Goal: Transaction & Acquisition: Purchase product/service

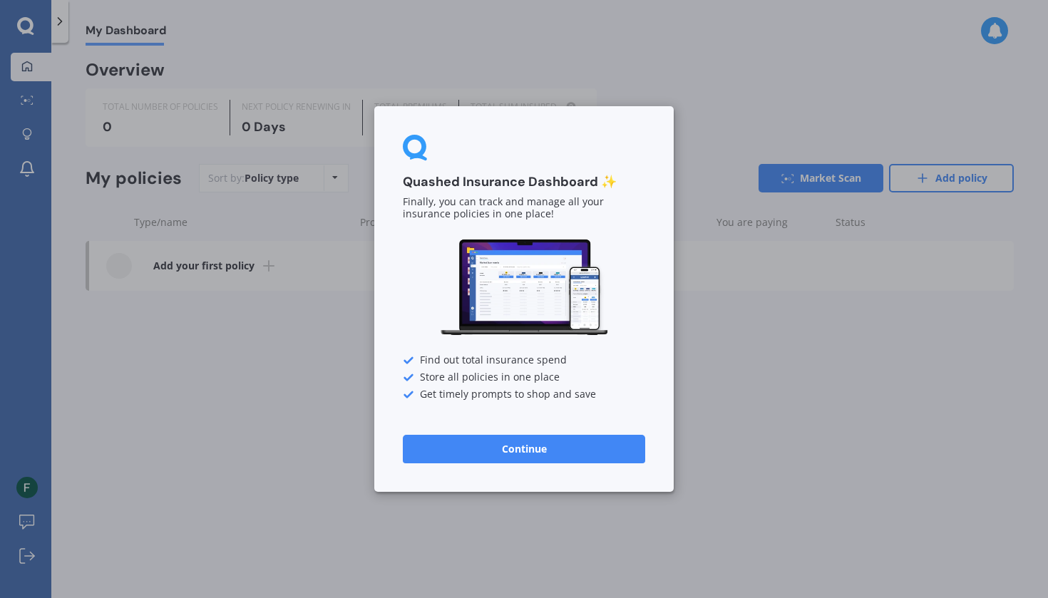
click at [618, 447] on button "Continue" at bounding box center [524, 449] width 242 height 29
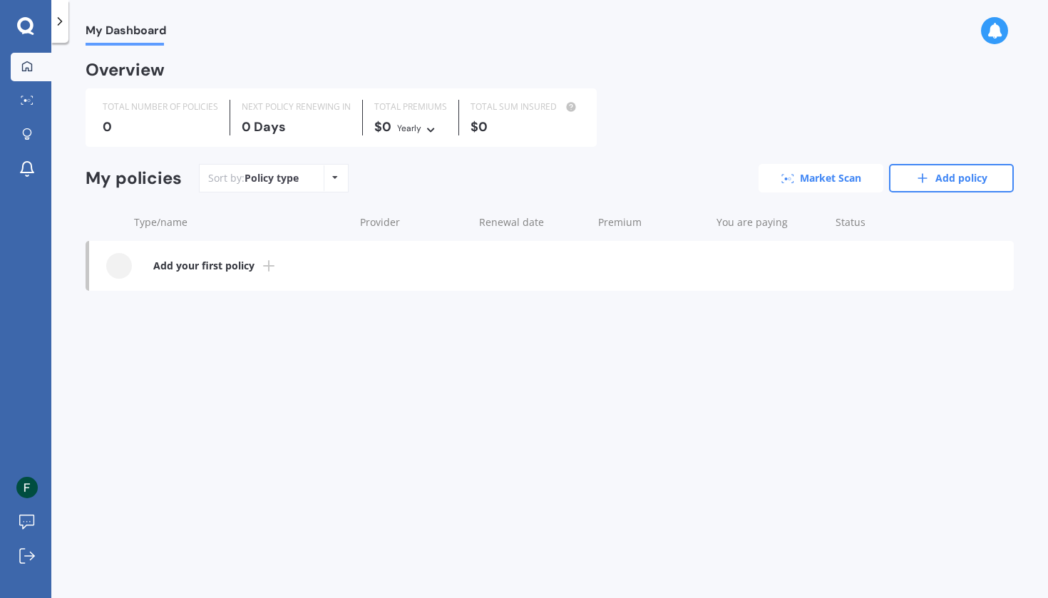
click at [798, 186] on link "Market Scan" at bounding box center [821, 178] width 125 height 29
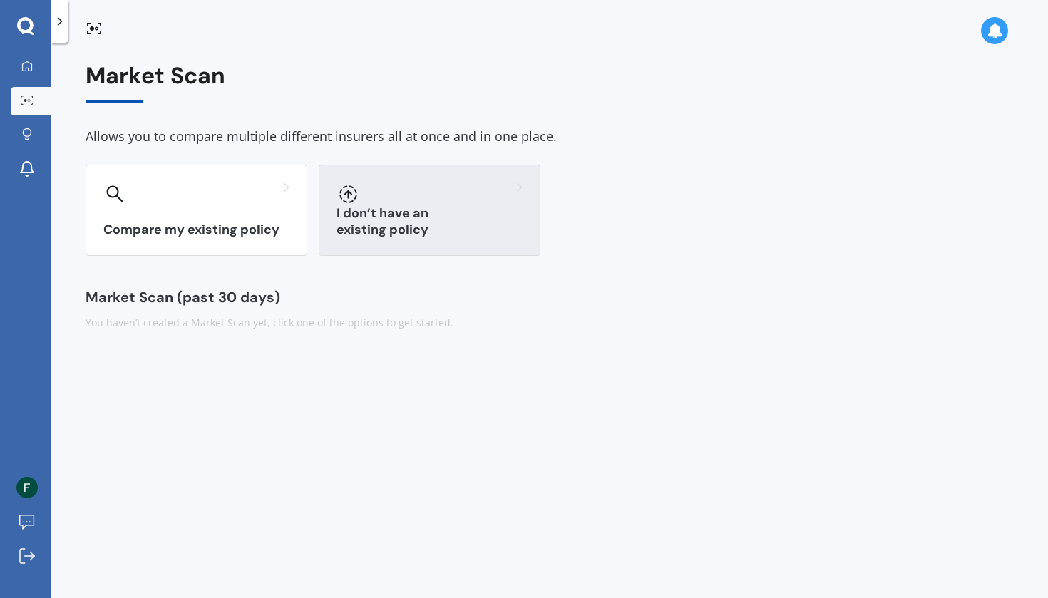
click at [403, 191] on div at bounding box center [430, 194] width 186 height 23
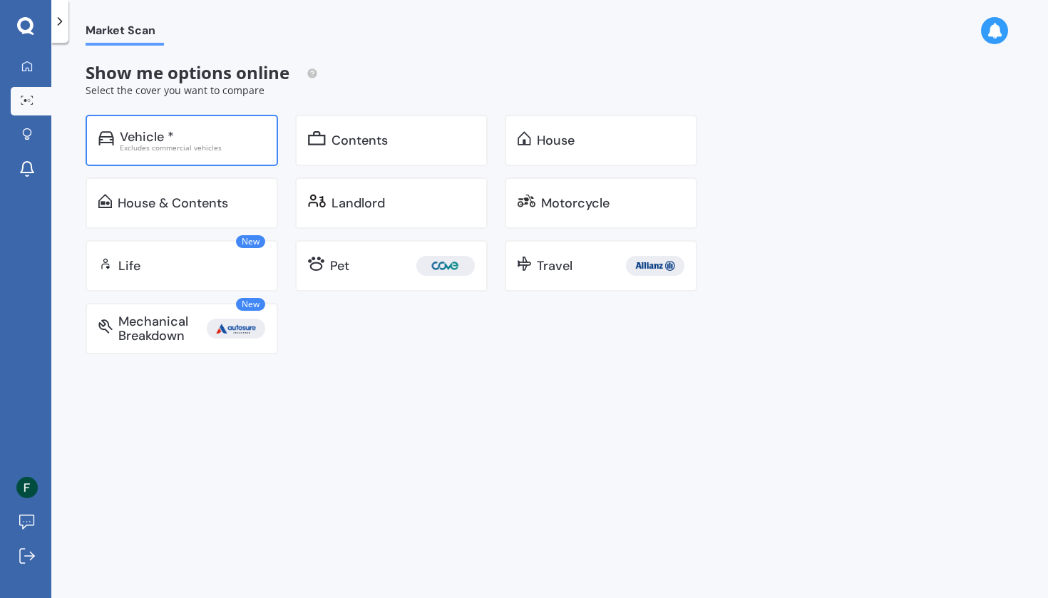
click at [252, 133] on div "Vehicle *" at bounding box center [192, 137] width 145 height 14
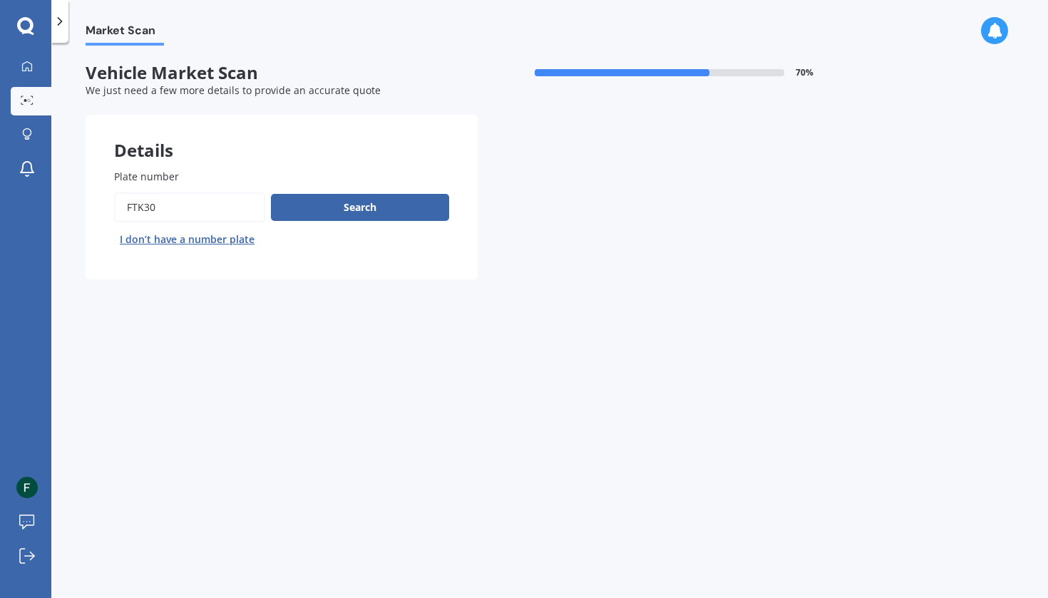
click at [205, 237] on button "I don’t have a number plate" at bounding box center [187, 239] width 146 height 23
select select "28"
select select "02"
select select "2007"
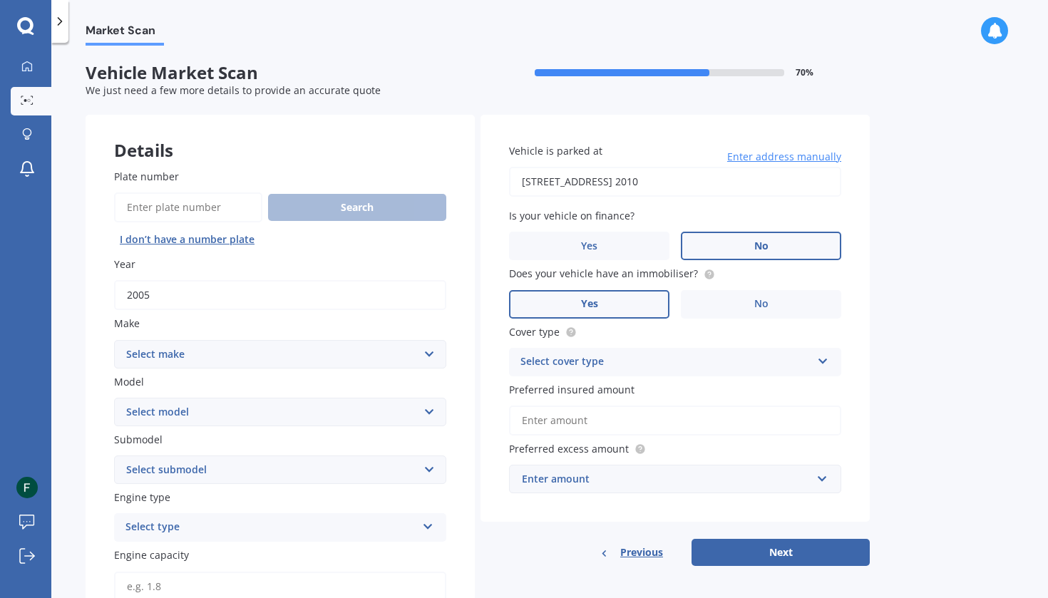
click at [222, 291] on input "2005" at bounding box center [280, 295] width 332 height 30
type input "2013"
select select "TOYOTA"
select select "86"
select select "GTR AUTO"
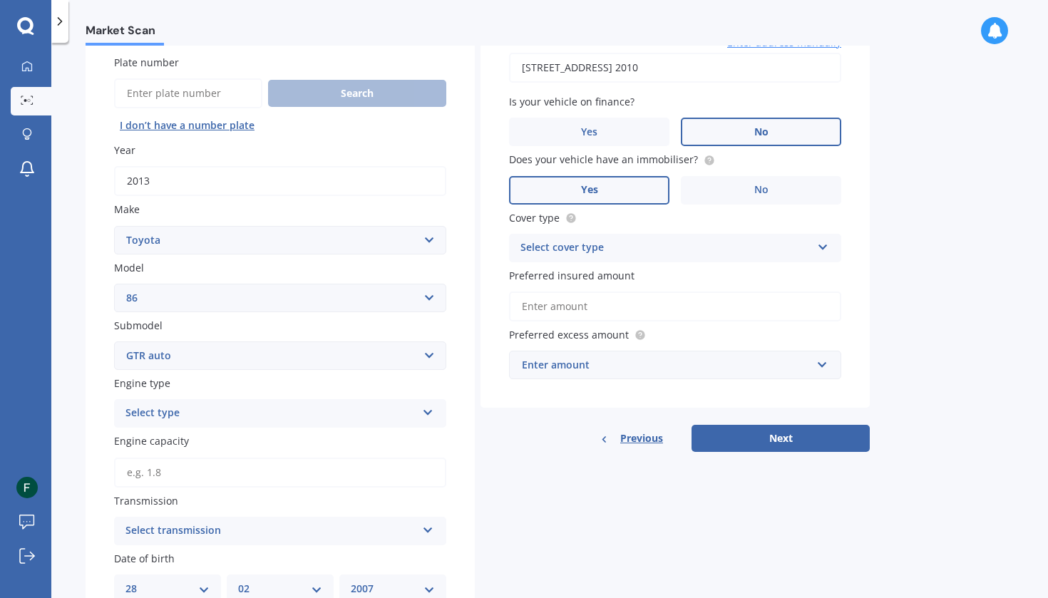
scroll to position [120, 0]
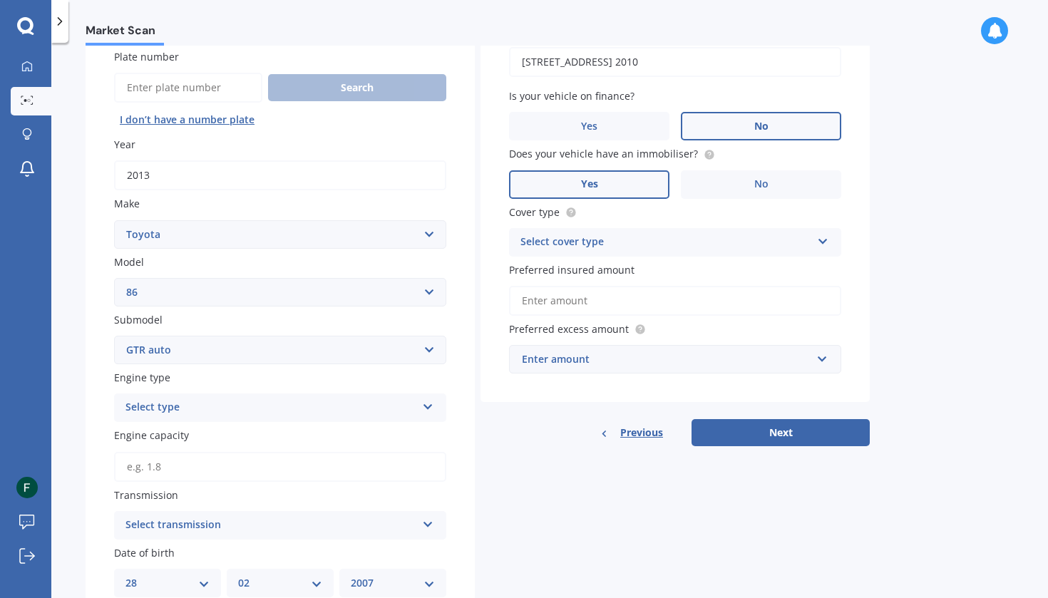
click at [189, 401] on div "Select type" at bounding box center [270, 407] width 291 height 17
click at [189, 401] on div "Petrol" at bounding box center [270, 407] width 291 height 17
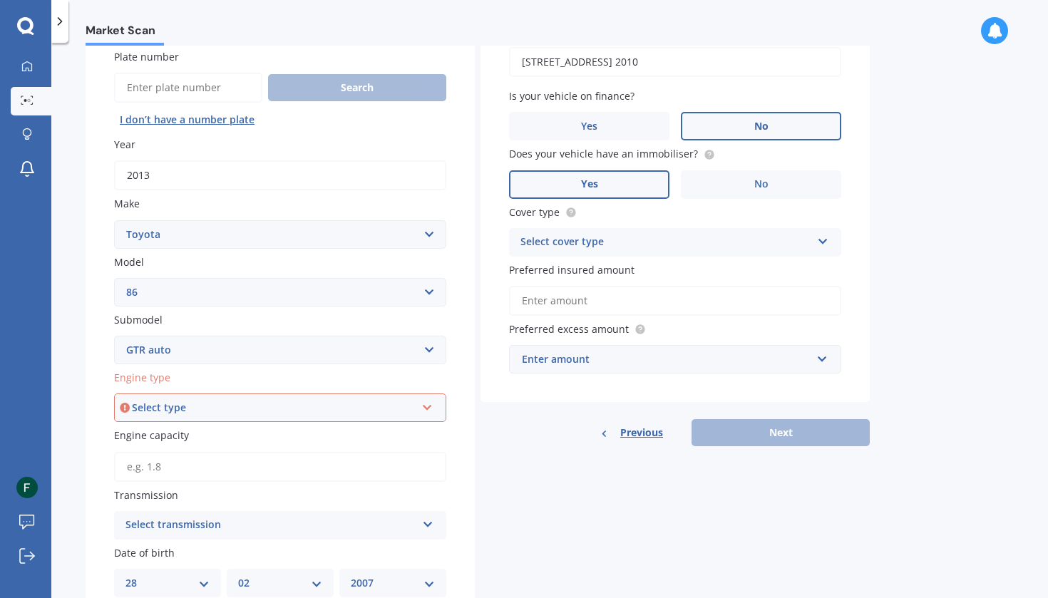
click at [189, 401] on div "Select type" at bounding box center [274, 408] width 284 height 16
click at [183, 434] on div "Petrol" at bounding box center [279, 435] width 329 height 26
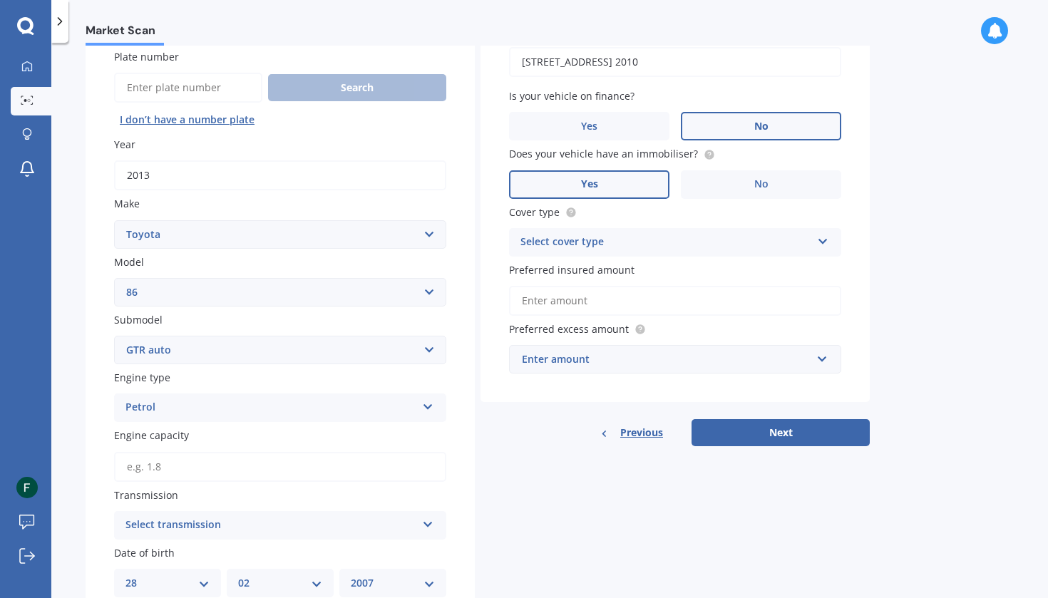
click at [191, 452] on input "Engine capacity" at bounding box center [280, 467] width 332 height 30
type input "2.0"
click at [163, 525] on div "Select transmission" at bounding box center [270, 525] width 291 height 17
click at [154, 445] on div "Auto" at bounding box center [280, 446] width 331 height 26
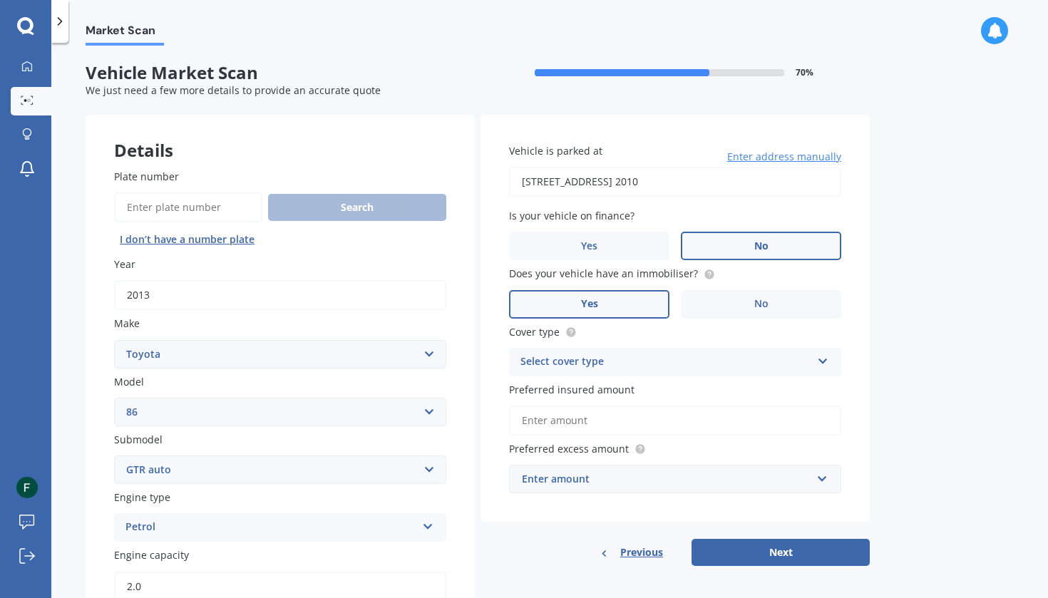
scroll to position [0, 0]
click at [613, 189] on input "[STREET_ADDRESS] 2010" at bounding box center [675, 182] width 332 height 30
type input "[STREET_ADDRESS]"
click at [622, 237] on label "Yes" at bounding box center [589, 246] width 160 height 29
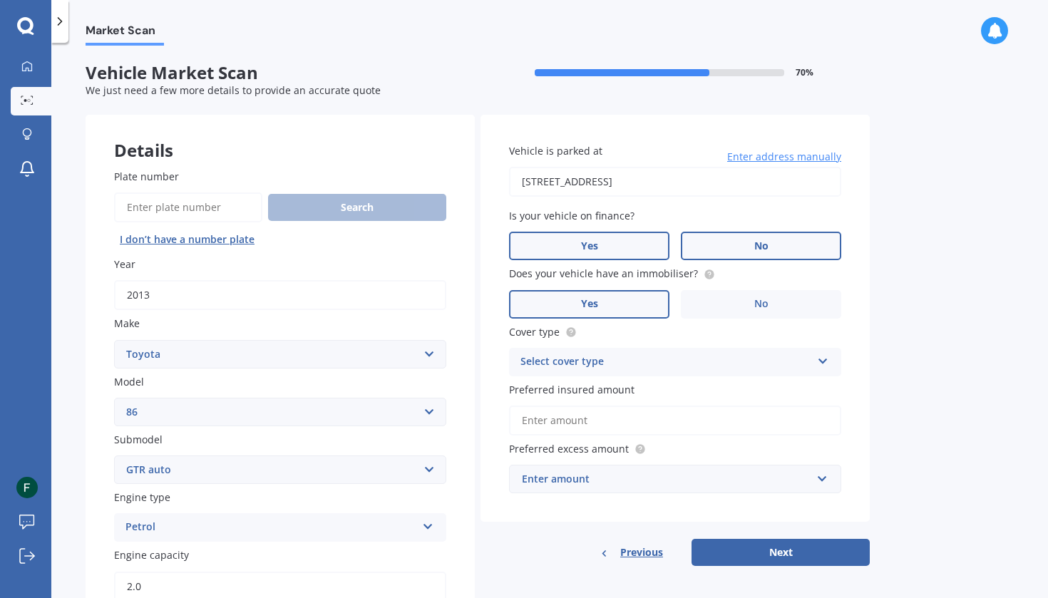
click at [0, 0] on input "Yes" at bounding box center [0, 0] width 0 height 0
click at [639, 349] on div "Select cover type Comprehensive Third Party, Fire & Theft Third Party" at bounding box center [675, 362] width 332 height 29
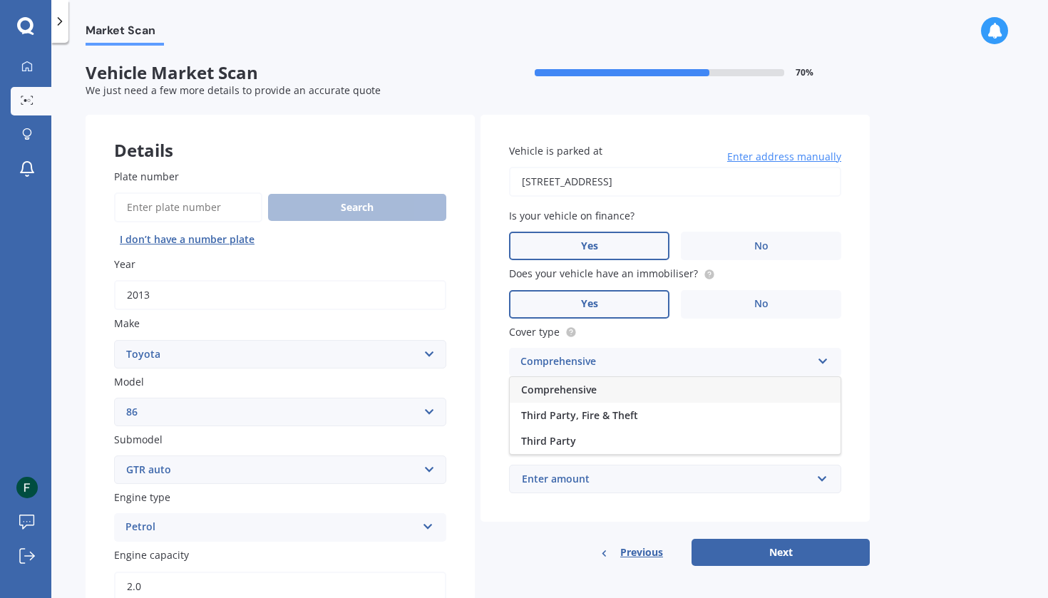
click at [629, 381] on div "Comprehensive" at bounding box center [675, 390] width 331 height 26
click at [604, 471] on div "Enter amount" at bounding box center [666, 479] width 289 height 16
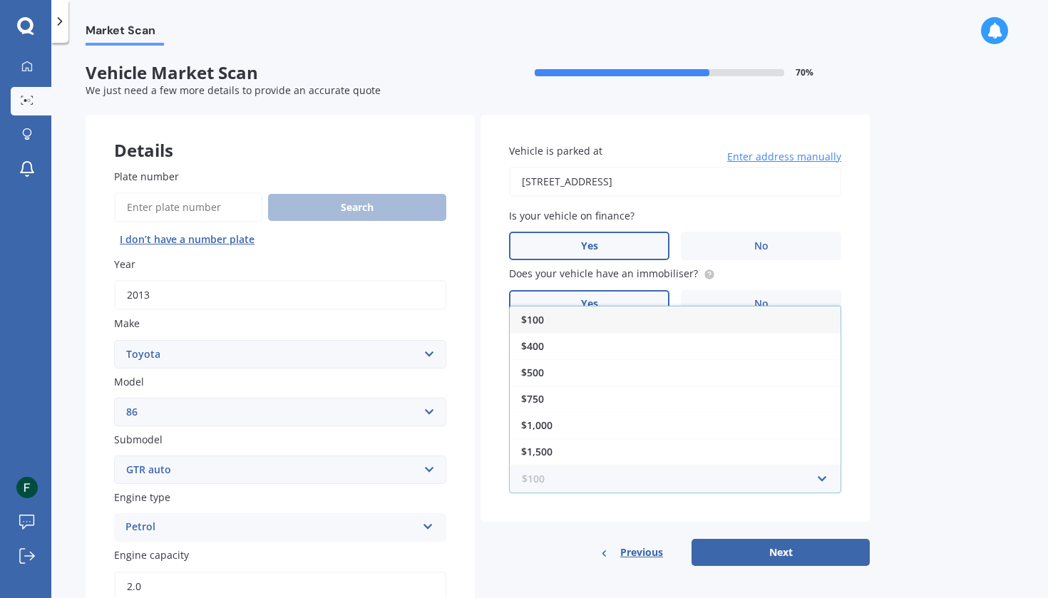
click at [604, 471] on input "text" at bounding box center [669, 479] width 319 height 27
click at [595, 500] on div "Vehicle is parked at [STREET_ADDRESS] Enter address manually Is your vehicle on…" at bounding box center [675, 319] width 389 height 408
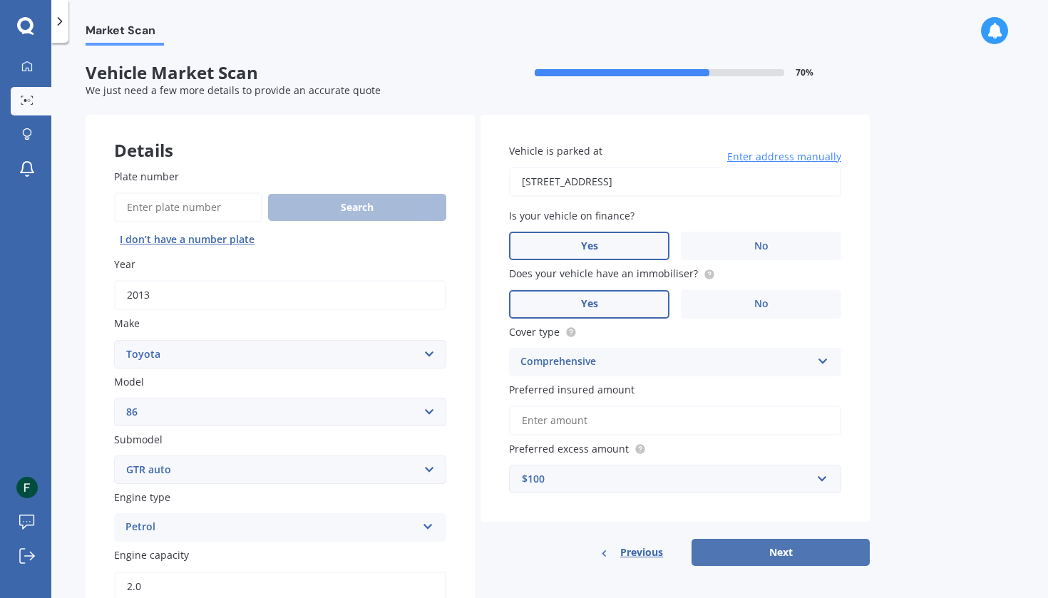
click at [724, 555] on button "Next" at bounding box center [781, 552] width 178 height 27
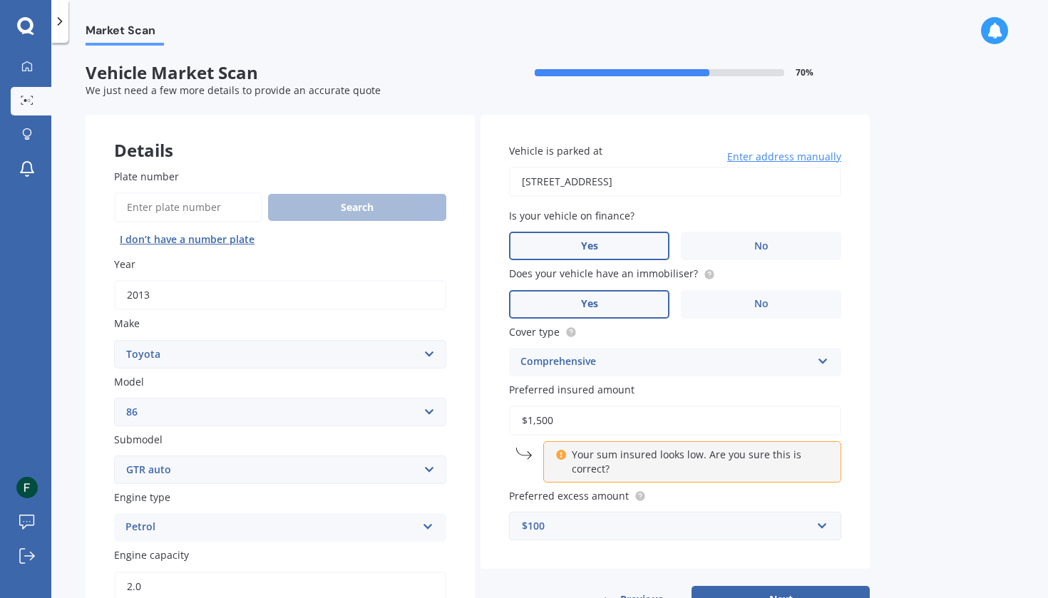
type input "$15,000"
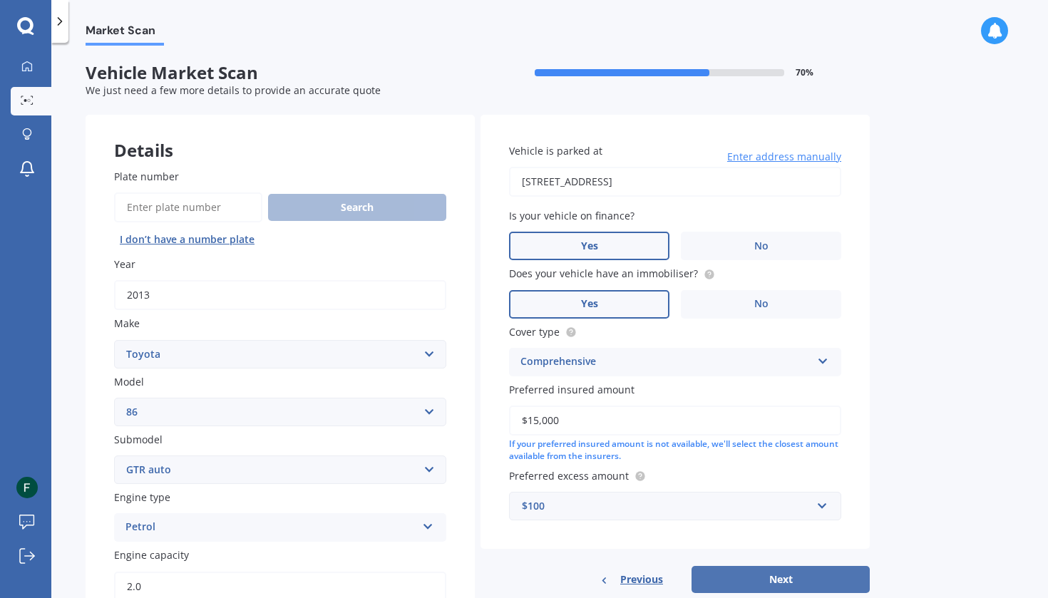
click at [724, 568] on button "Next" at bounding box center [781, 579] width 178 height 27
select select "28"
select select "02"
select select "2007"
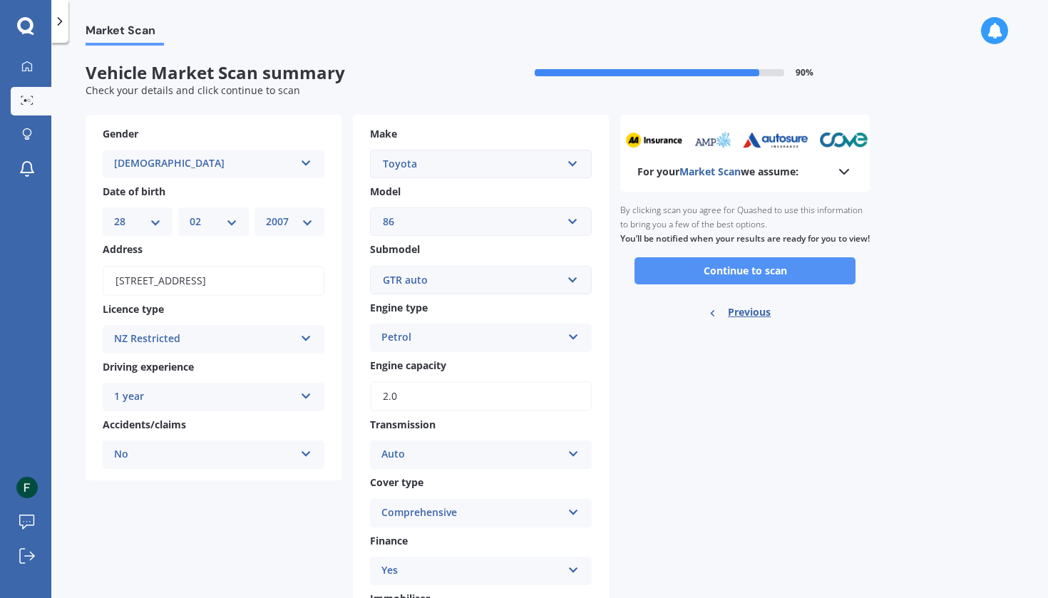
click at [795, 283] on button "Continue to scan" at bounding box center [745, 270] width 221 height 27
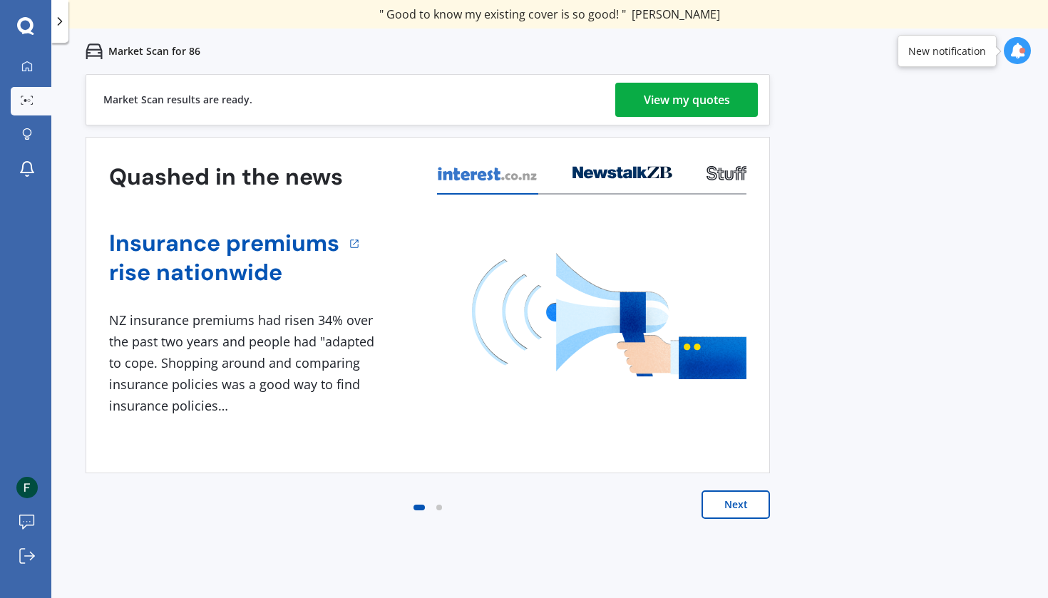
click at [740, 103] on link "View my quotes" at bounding box center [686, 100] width 143 height 34
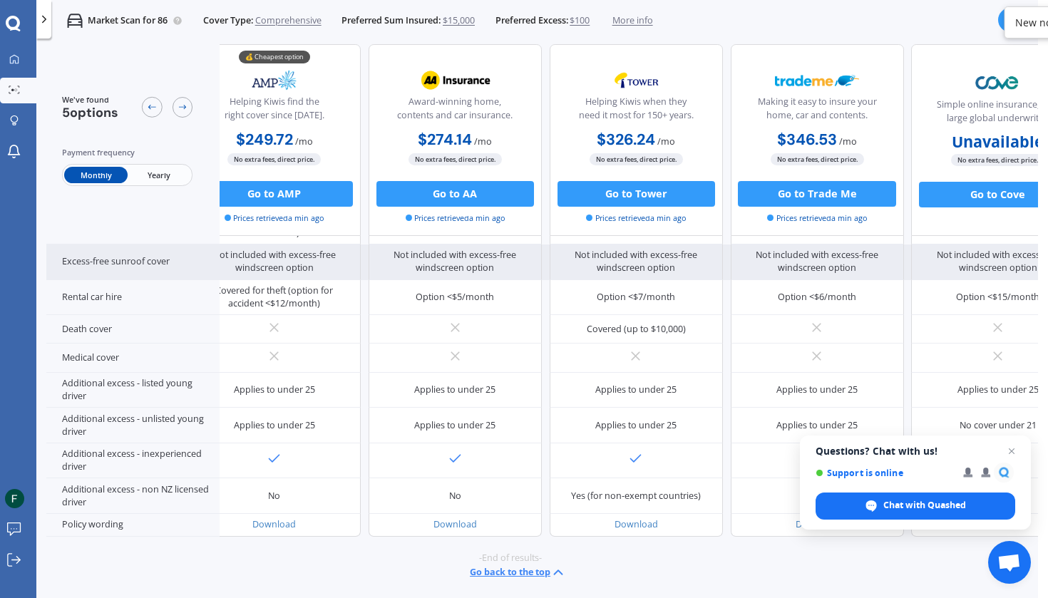
scroll to position [587, 34]
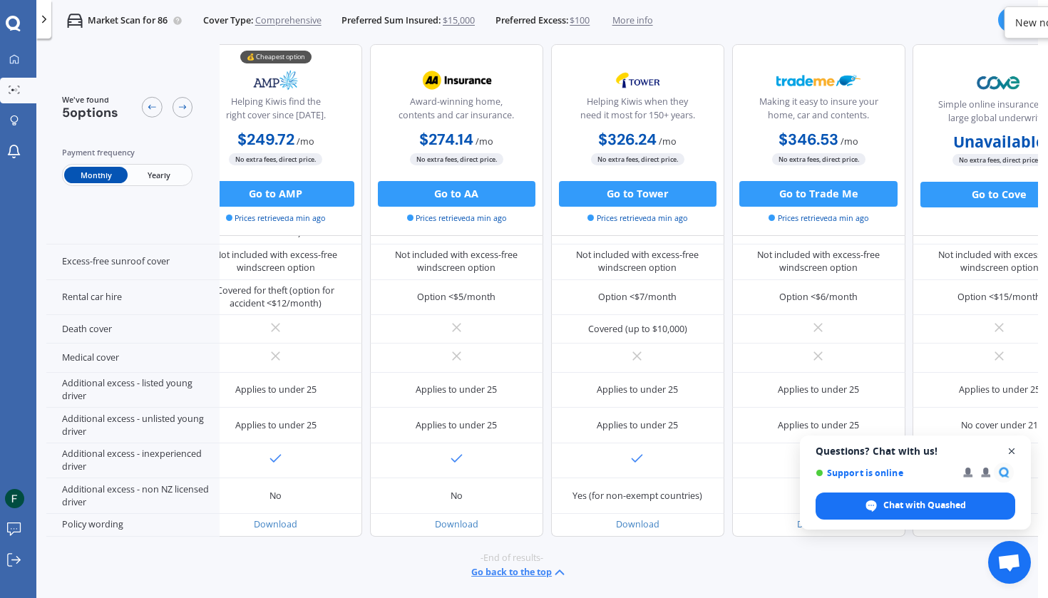
click at [1015, 453] on span "Open chat" at bounding box center [1012, 452] width 18 height 18
